Goal: Find specific page/section: Find specific page/section

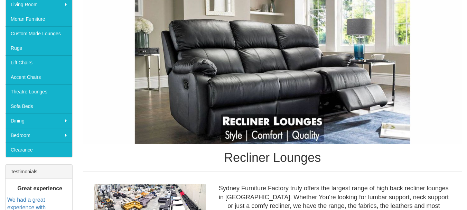
scroll to position [120, 0]
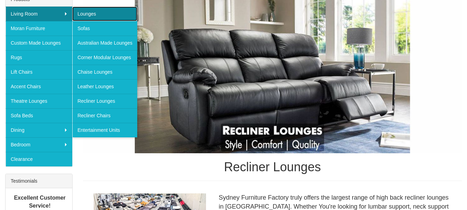
click at [86, 15] on link "Lounges" at bounding box center [104, 14] width 65 height 15
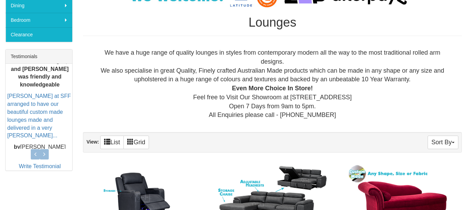
scroll to position [290, 0]
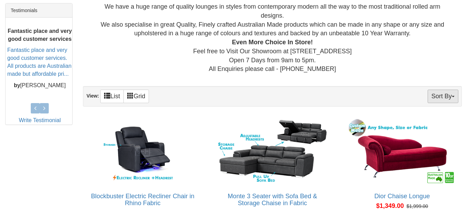
click at [452, 99] on button "Sort By" at bounding box center [442, 95] width 31 height 13
click at [450, 74] on div "We have a huge range of quality lounges in styles from contemporary modern all …" at bounding box center [272, 38] width 379 height 82
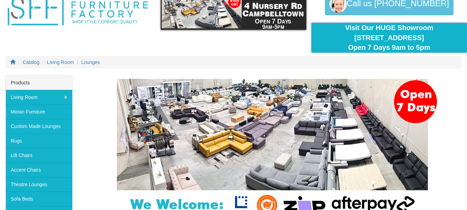
scroll to position [14, 0]
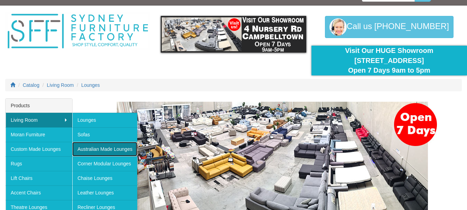
click at [123, 147] on link "Australian Made Lounges" at bounding box center [104, 149] width 65 height 15
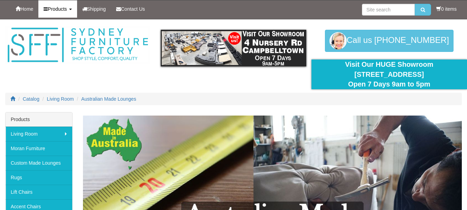
click at [71, 10] on link "Products" at bounding box center [57, 8] width 38 height 17
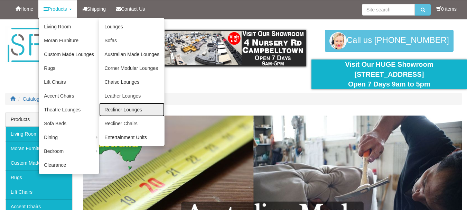
click at [130, 110] on link "Recliner Lounges" at bounding box center [131, 110] width 65 height 14
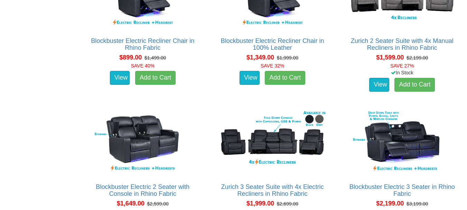
scroll to position [493, 0]
